Goal: Task Accomplishment & Management: Manage account settings

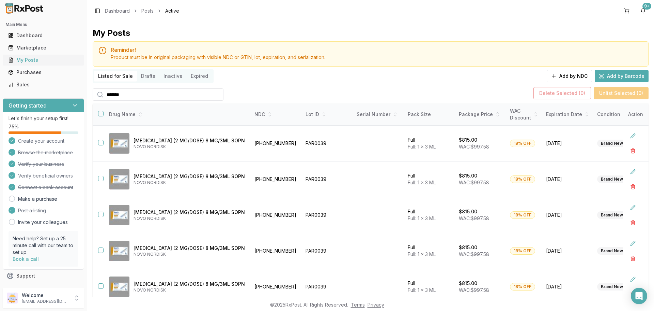
click at [56, 64] on link "My Posts" at bounding box center [43, 60] width 76 height 12
